Goal: Task Accomplishment & Management: Use online tool/utility

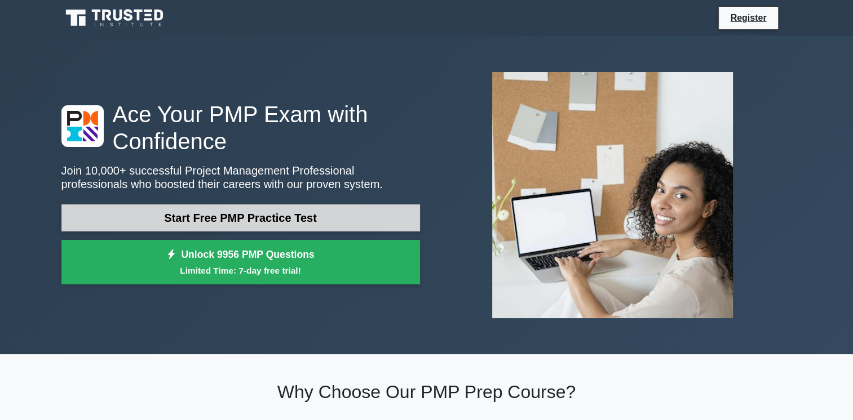
click at [204, 216] on link "Start Free PMP Practice Test" at bounding box center [240, 218] width 358 height 27
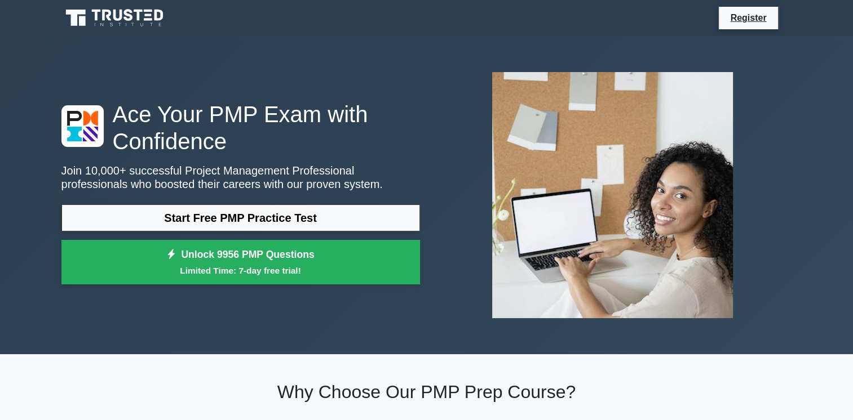
click at [598, 185] on img at bounding box center [612, 195] width 259 height 264
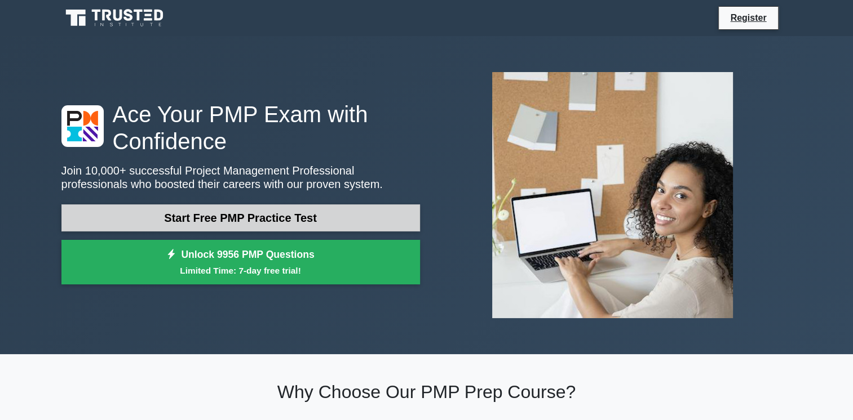
click at [209, 212] on link "Start Free PMP Practice Test" at bounding box center [240, 218] width 358 height 27
